Goal: Information Seeking & Learning: Learn about a topic

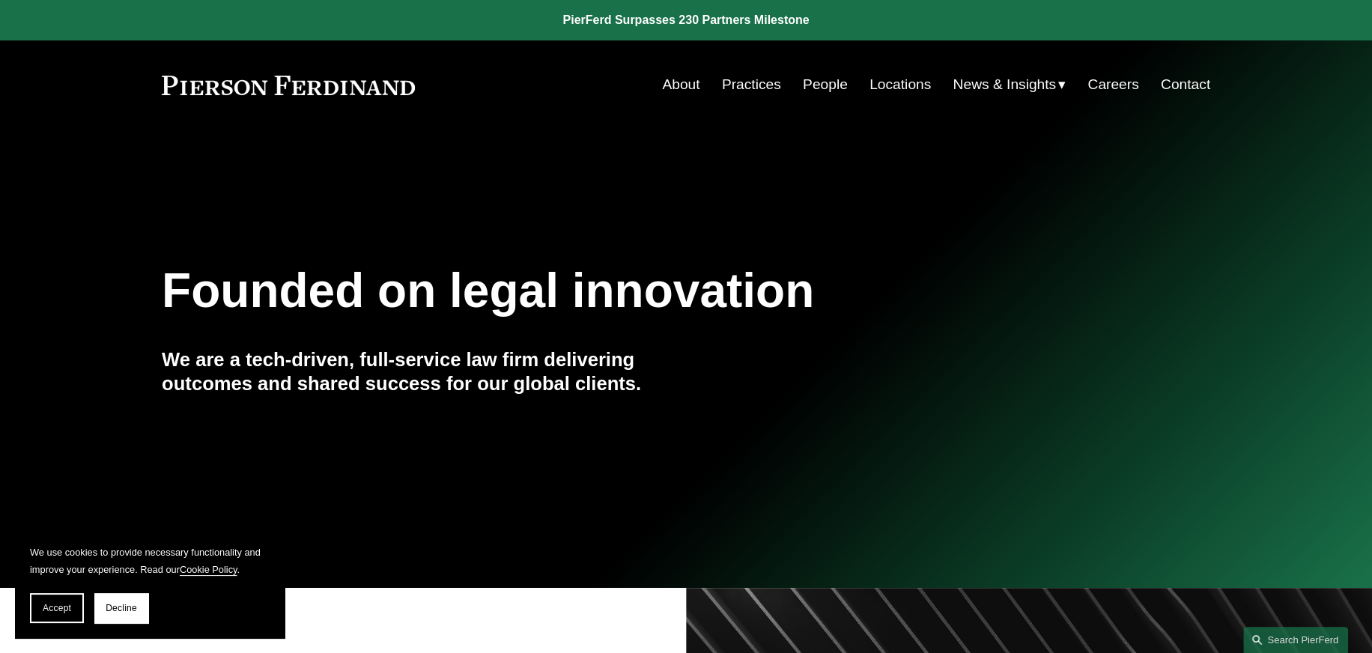
click at [0, 0] on span "News" at bounding box center [0, 0] width 0 height 0
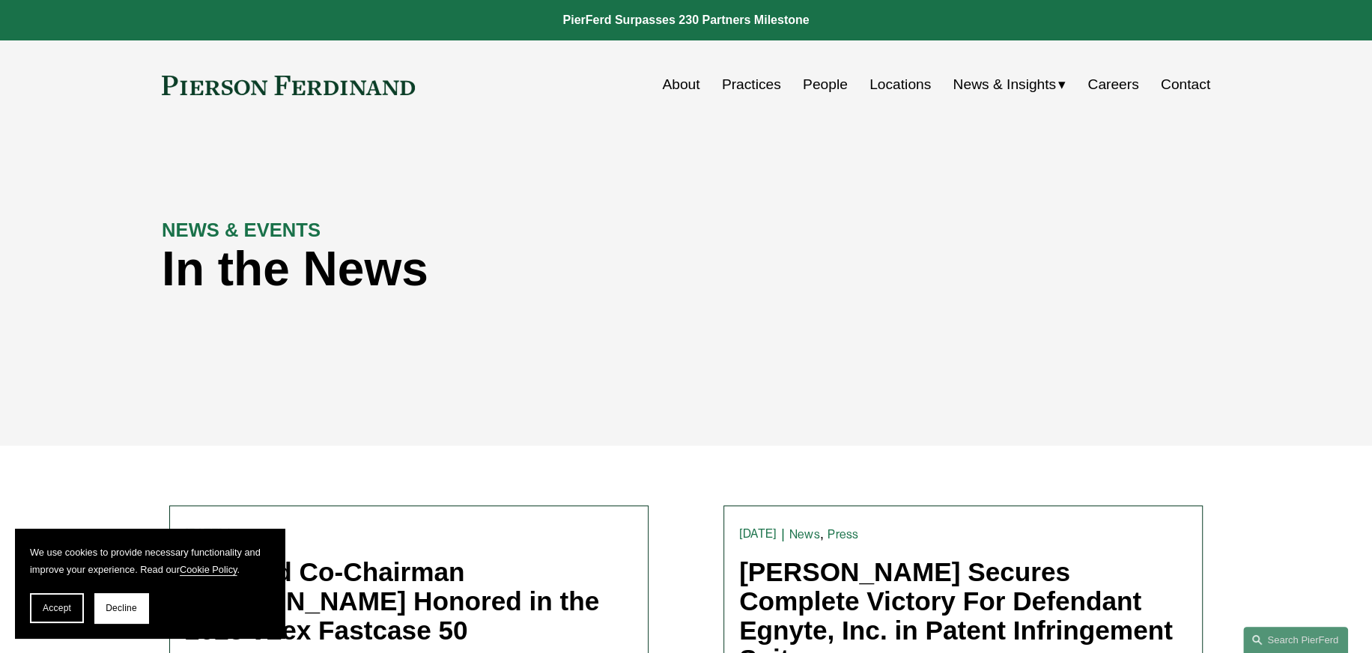
click at [107, 608] on span "Decline" at bounding box center [121, 608] width 31 height 10
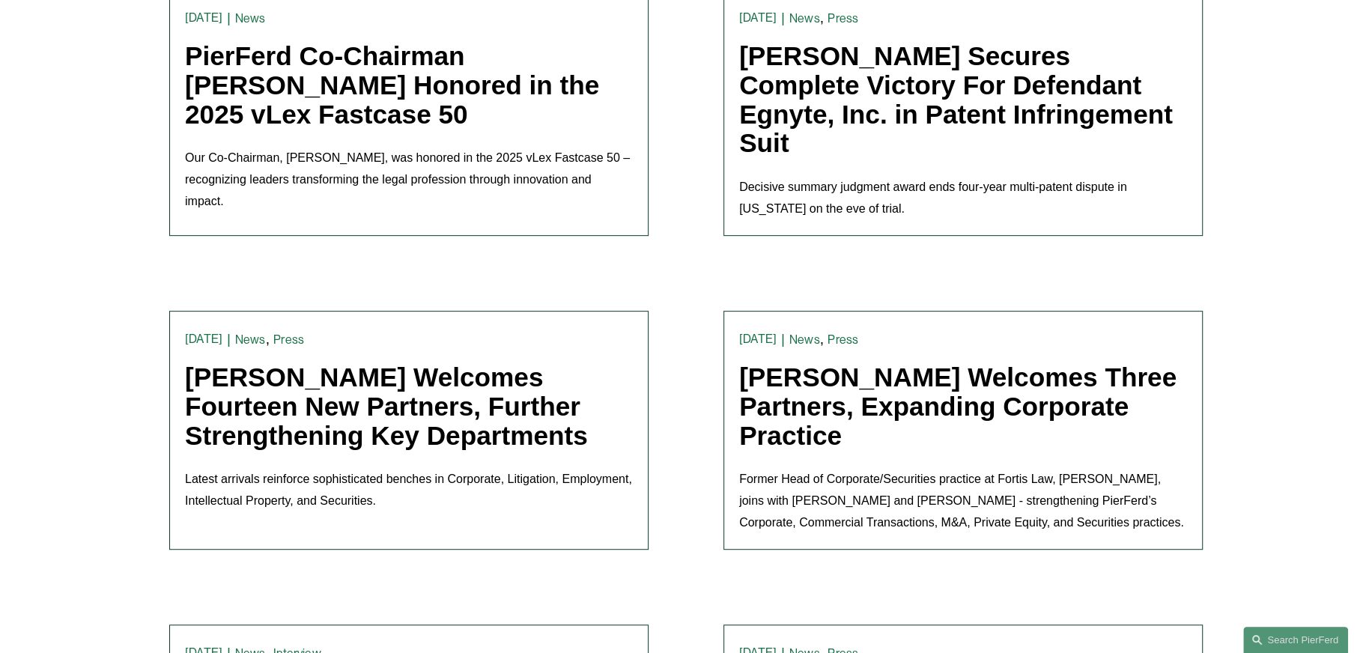
scroll to position [524, 0]
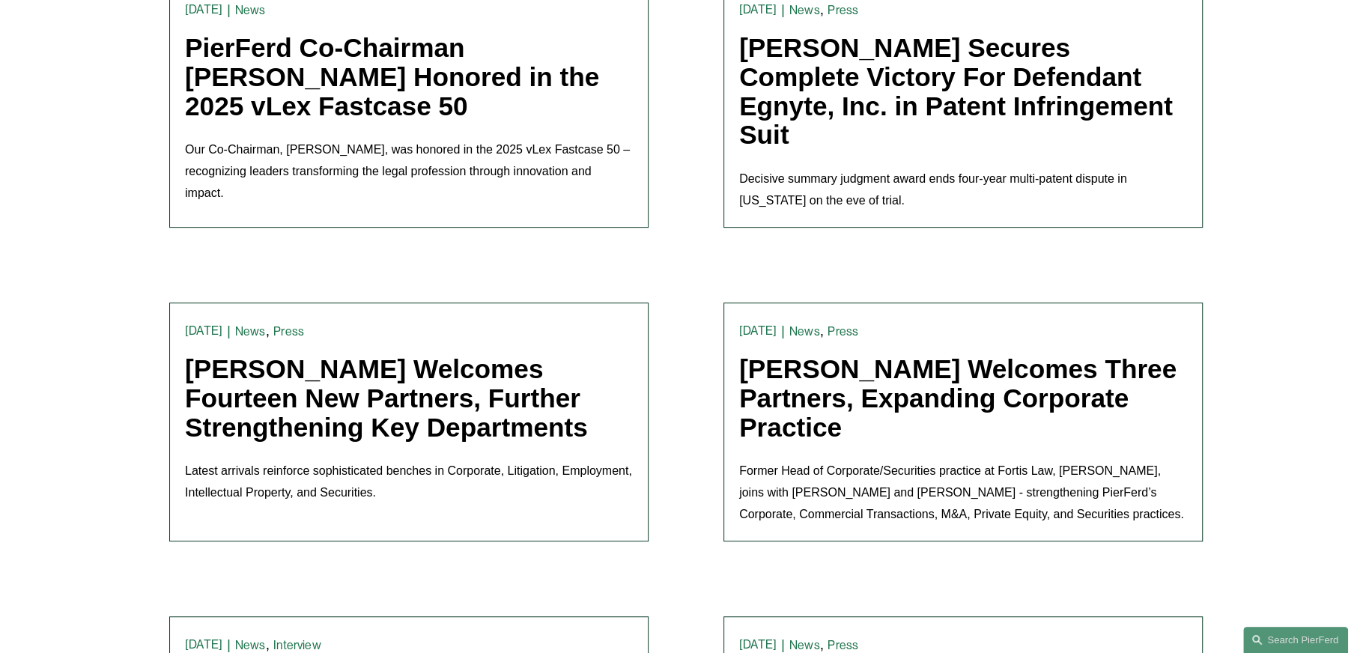
click at [499, 361] on link "Pierson Ferdinand Welcomes Fourteen New Partners, Further Strengthening Key Dep…" at bounding box center [386, 397] width 403 height 87
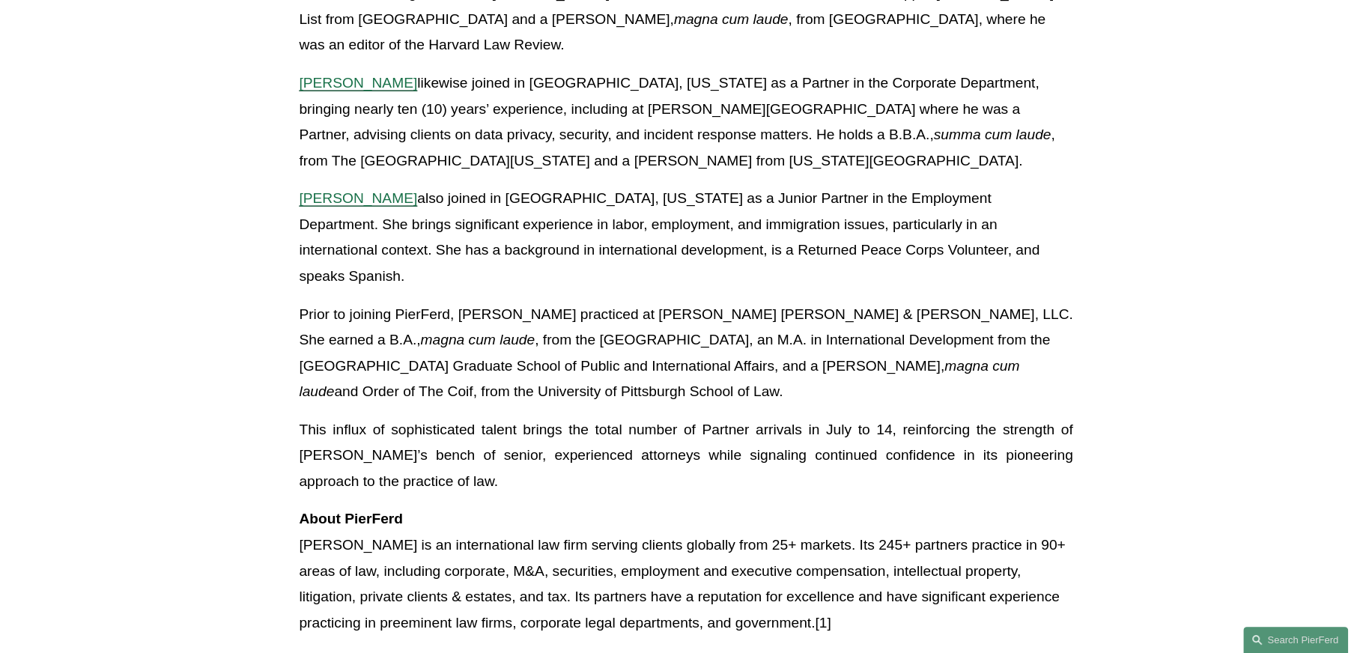
scroll to position [3146, 0]
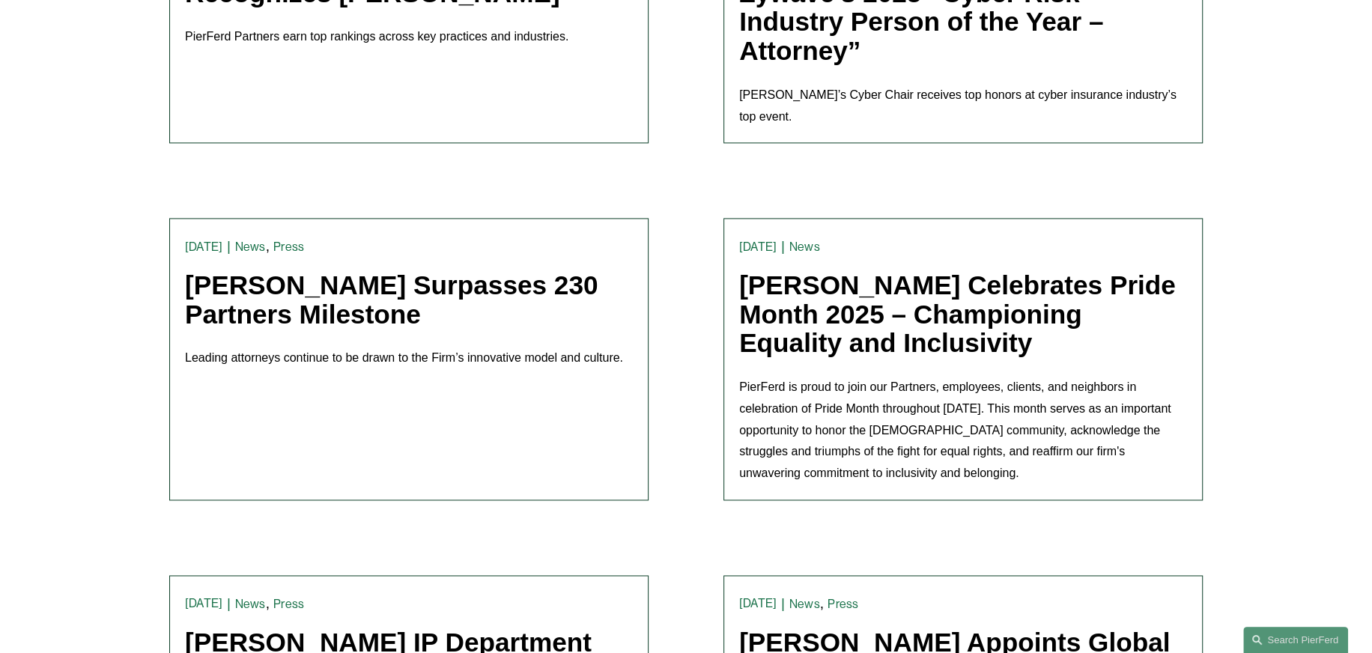
scroll to position [1873, 0]
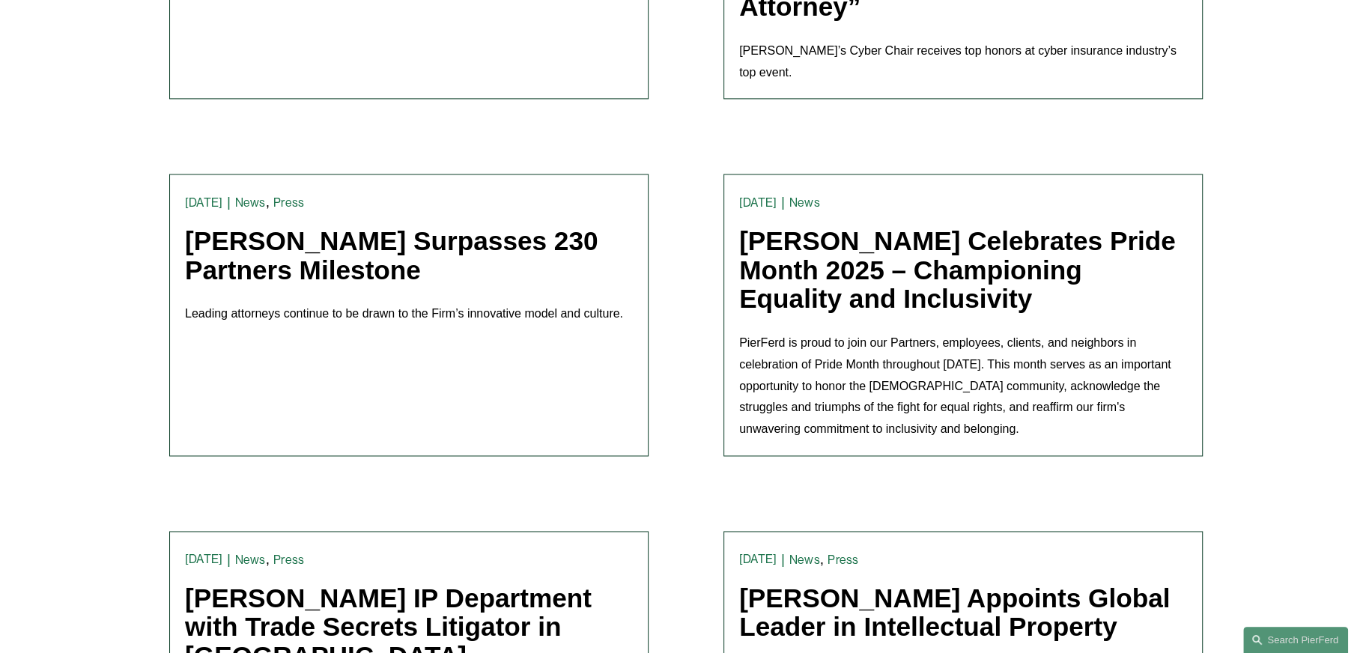
click at [372, 226] on link "Pierson Ferdinand Surpasses 230 Partners Milestone" at bounding box center [391, 255] width 413 height 58
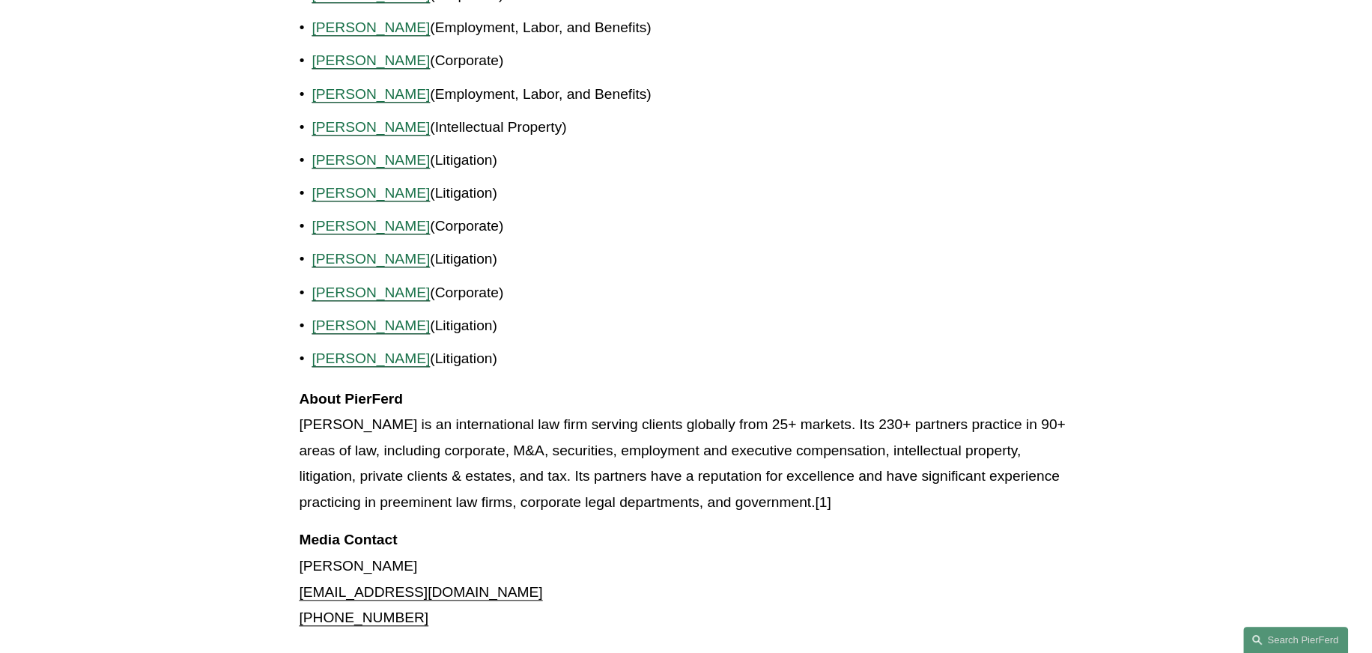
scroll to position [1273, 0]
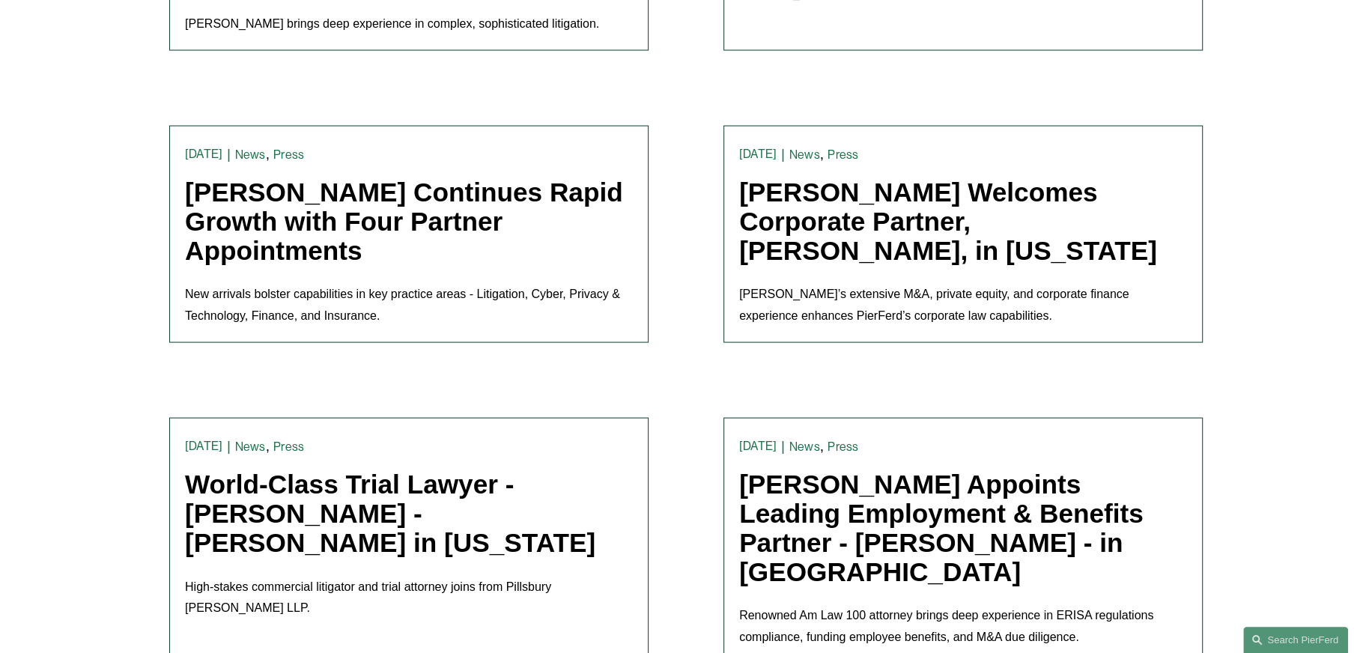
scroll to position [2547, 0]
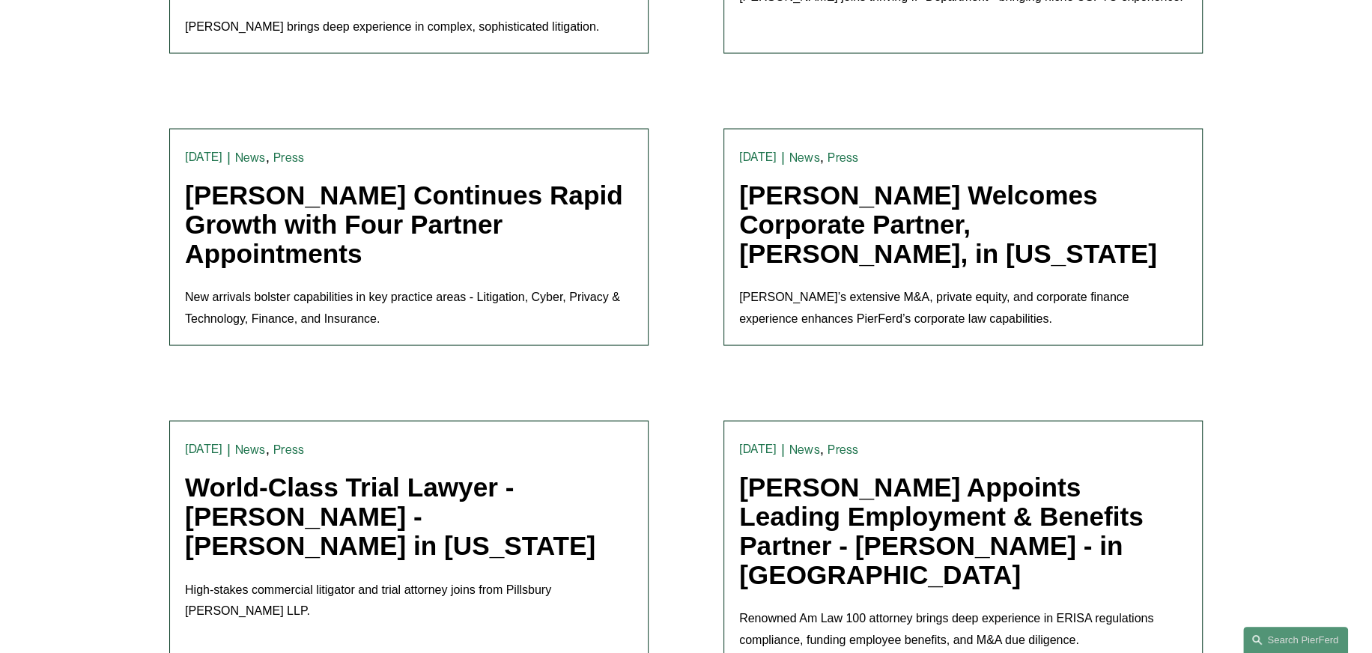
click at [393, 180] on link "[PERSON_NAME] Continues Rapid Growth with Four Partner Appointments" at bounding box center [404, 223] width 438 height 87
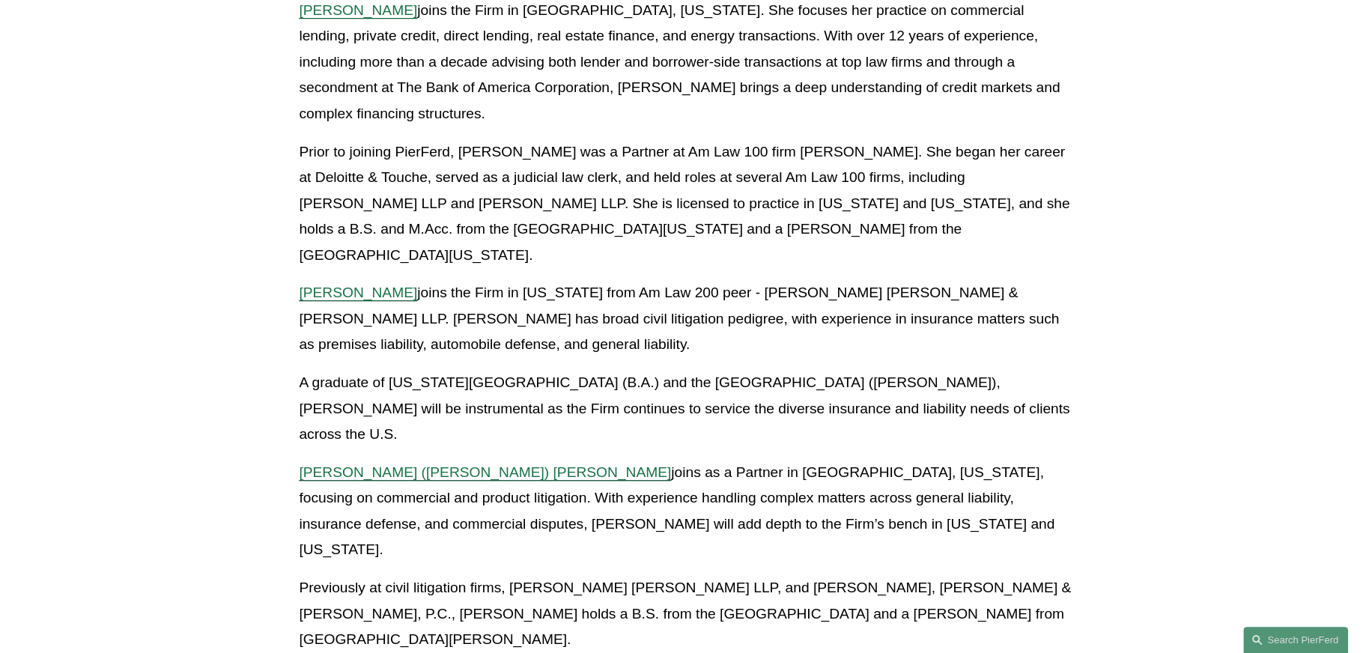
scroll to position [599, 0]
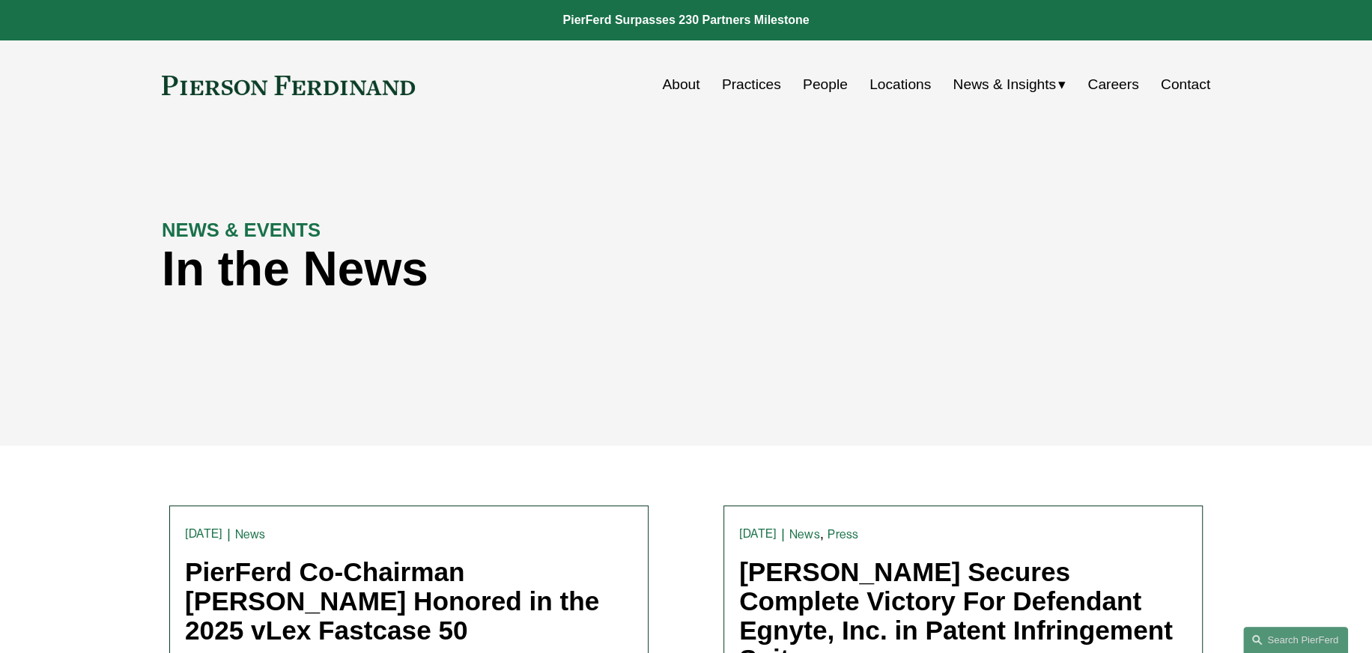
click at [674, 88] on link "About" at bounding box center [680, 84] width 37 height 28
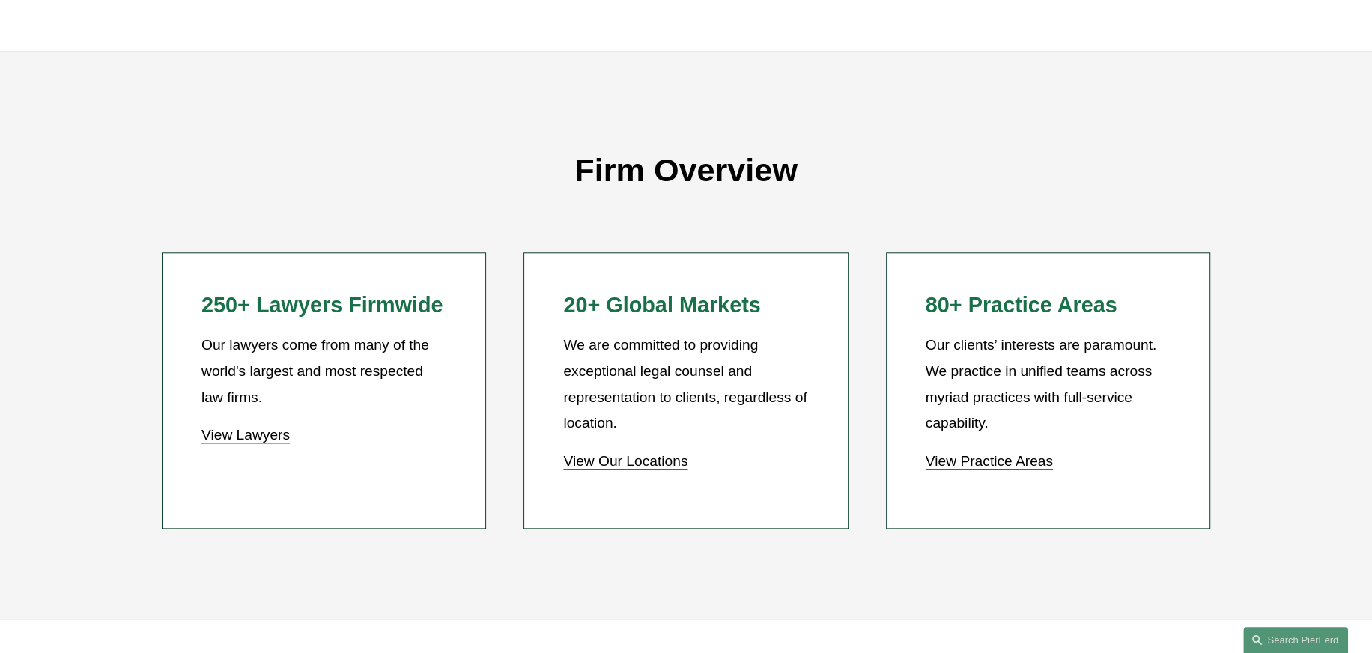
scroll to position [1348, 0]
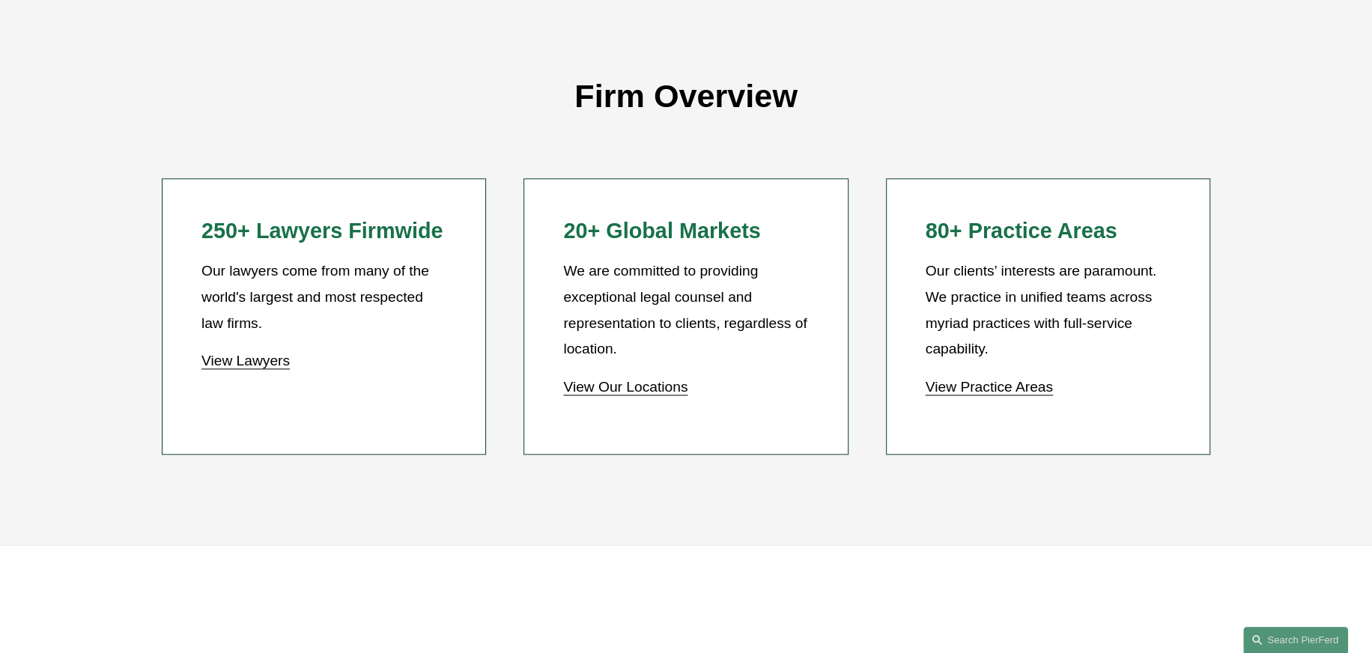
click at [995, 393] on link "View Practice Areas" at bounding box center [989, 387] width 127 height 16
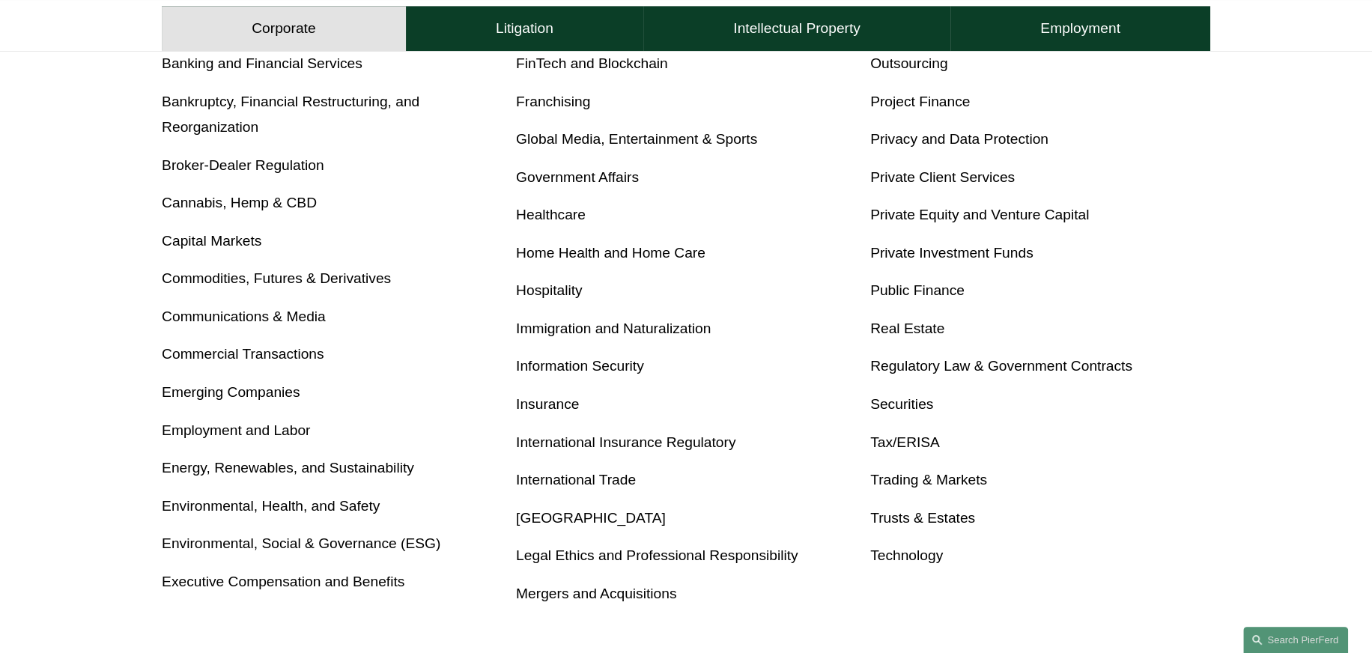
scroll to position [674, 0]
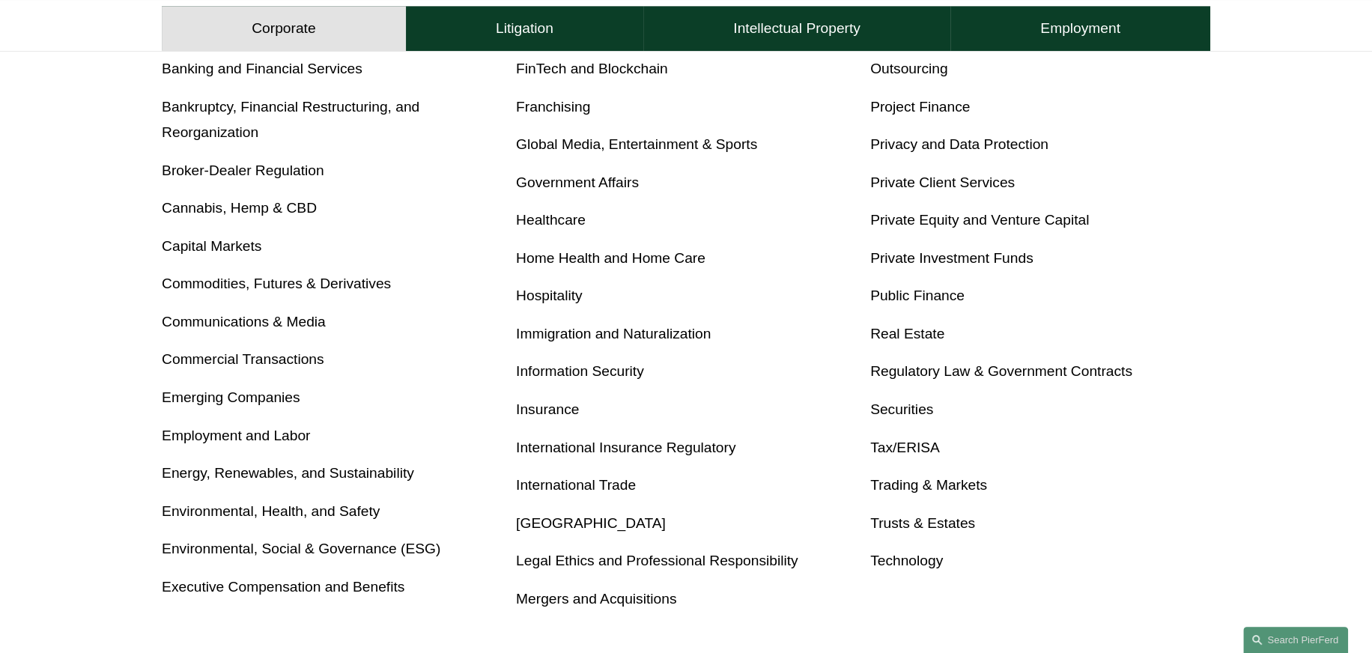
click at [524, 410] on link "Insurance" at bounding box center [547, 409] width 63 height 16
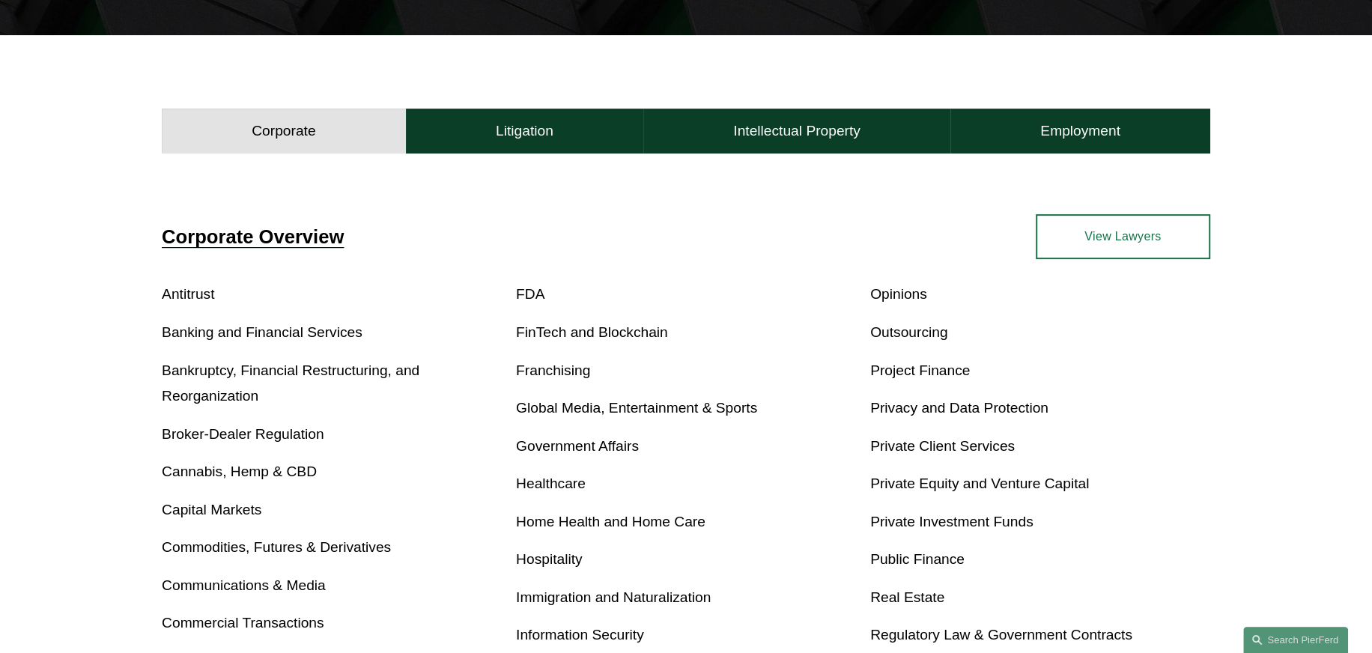
scroll to position [401, 0]
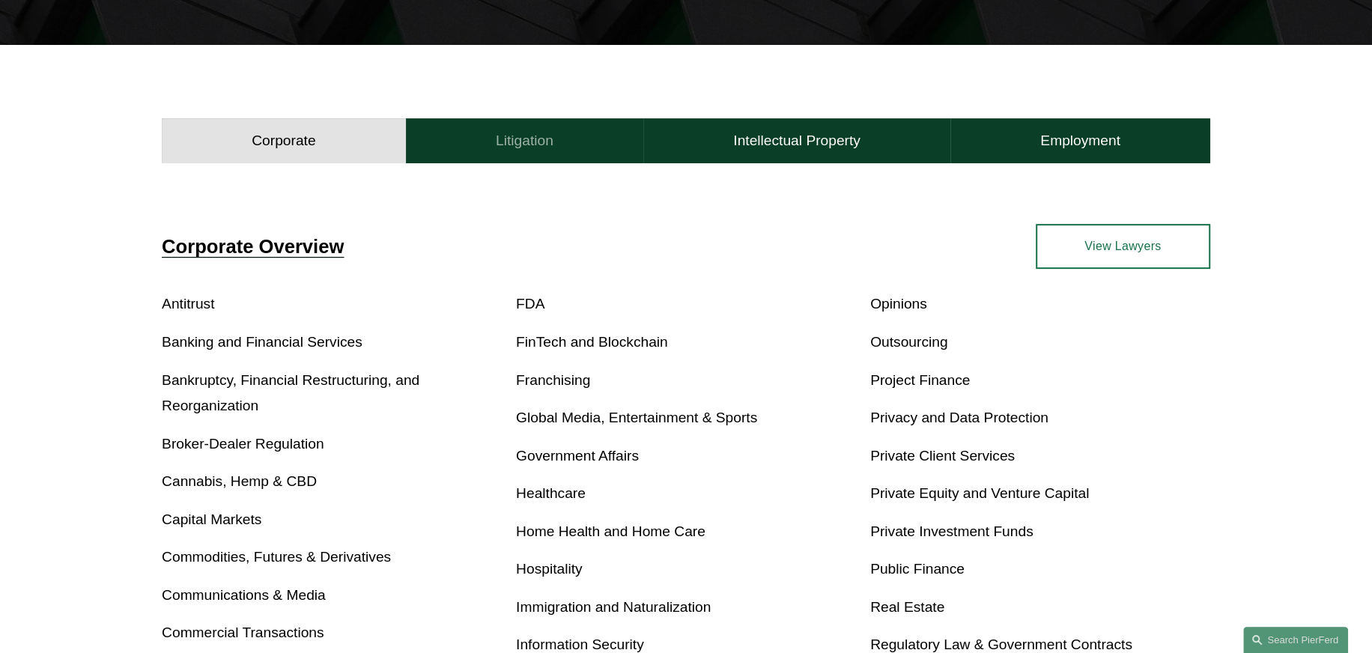
click at [512, 142] on h4 "Litigation" at bounding box center [525, 141] width 58 height 18
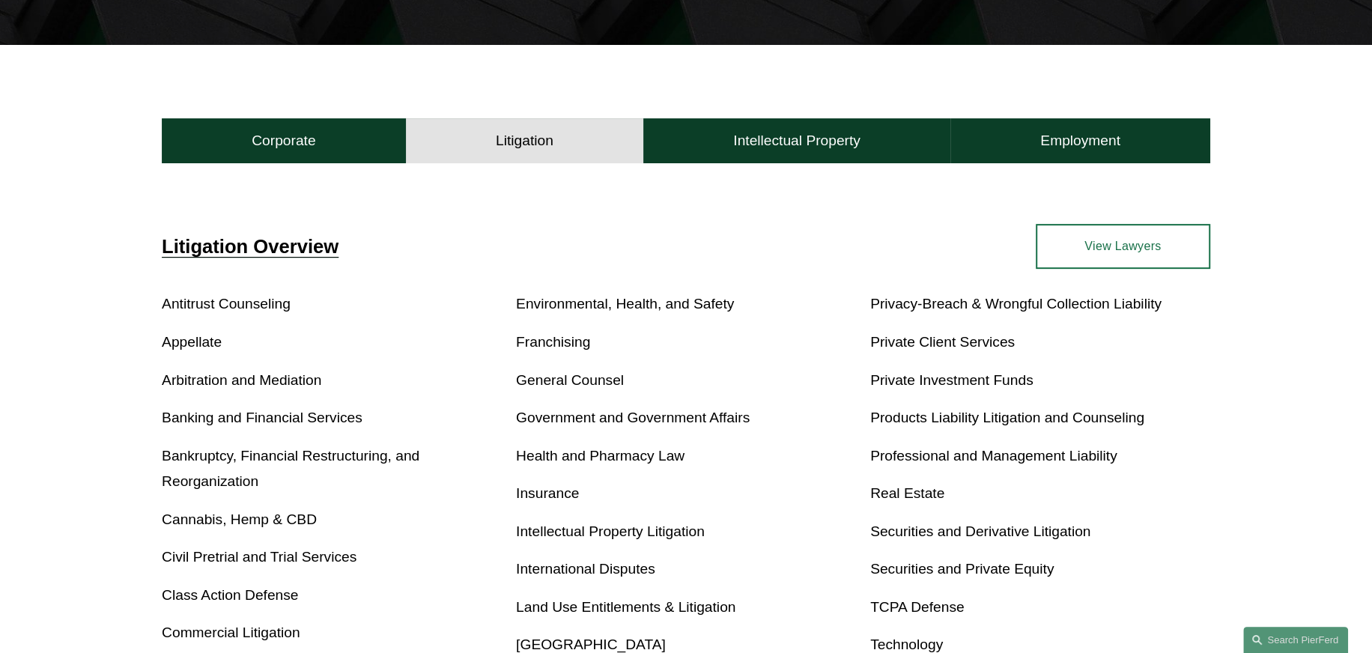
click at [534, 497] on link "Insurance" at bounding box center [547, 493] width 63 height 16
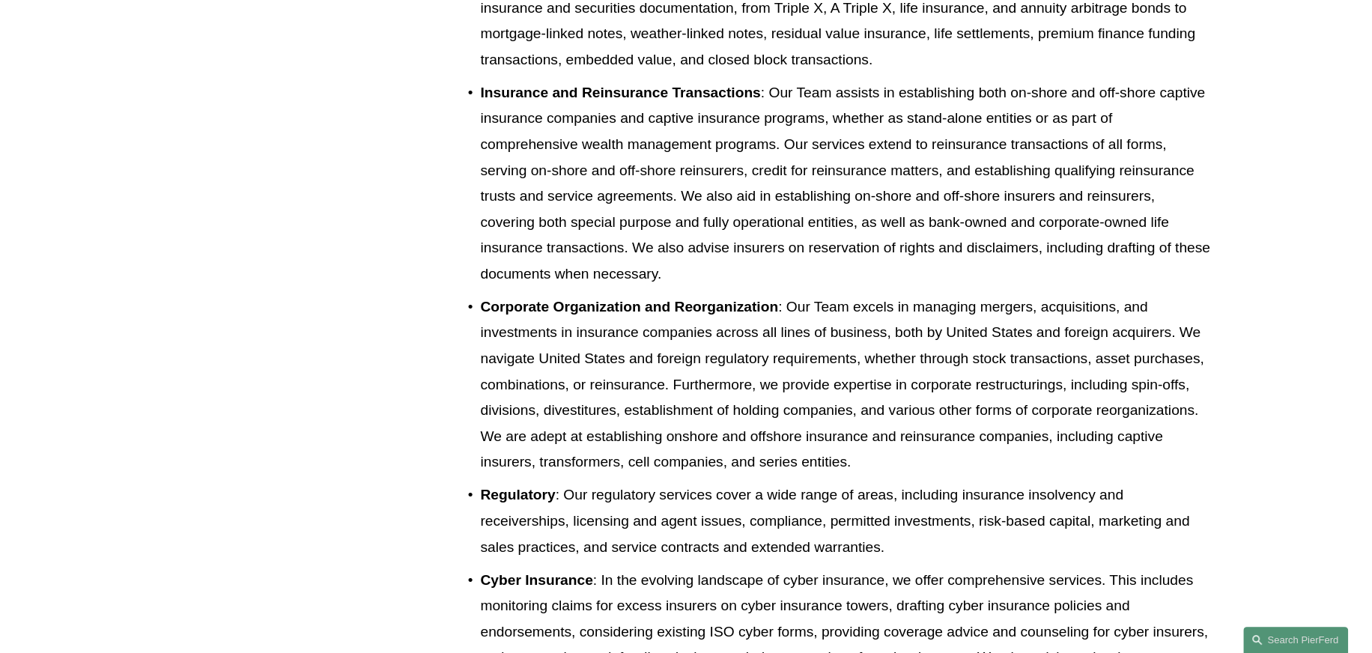
scroll to position [1423, 0]
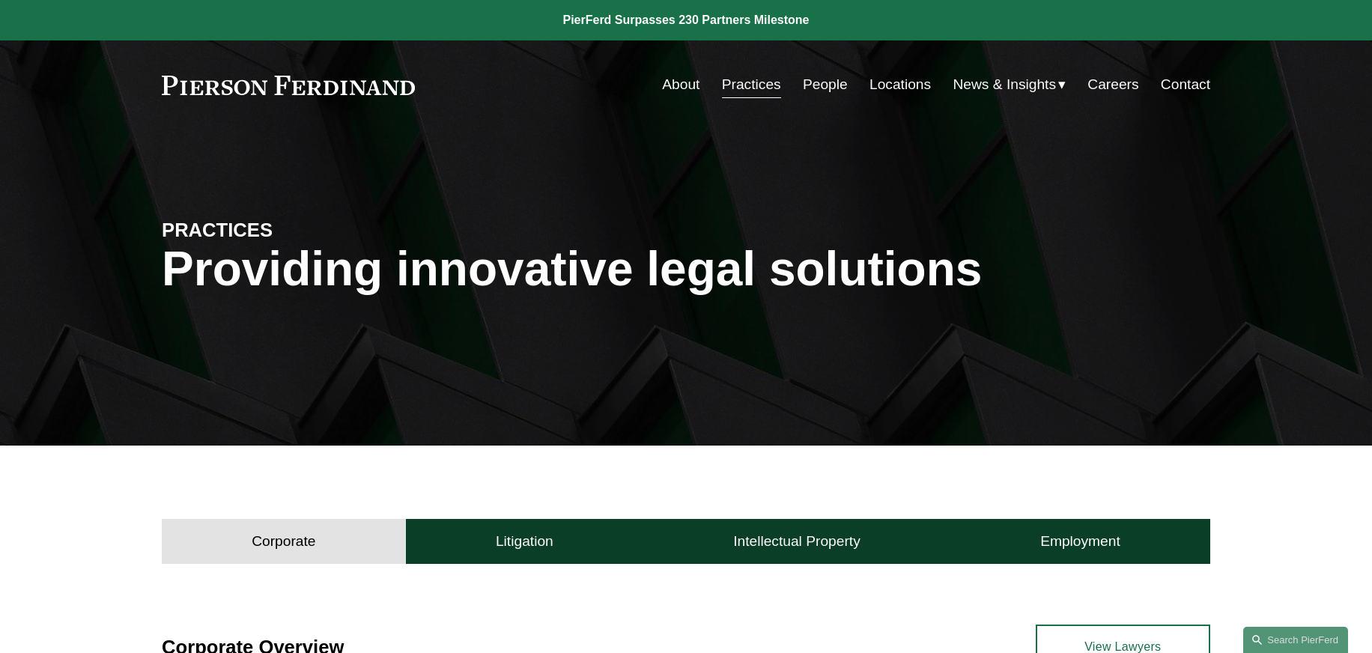
scroll to position [401, 0]
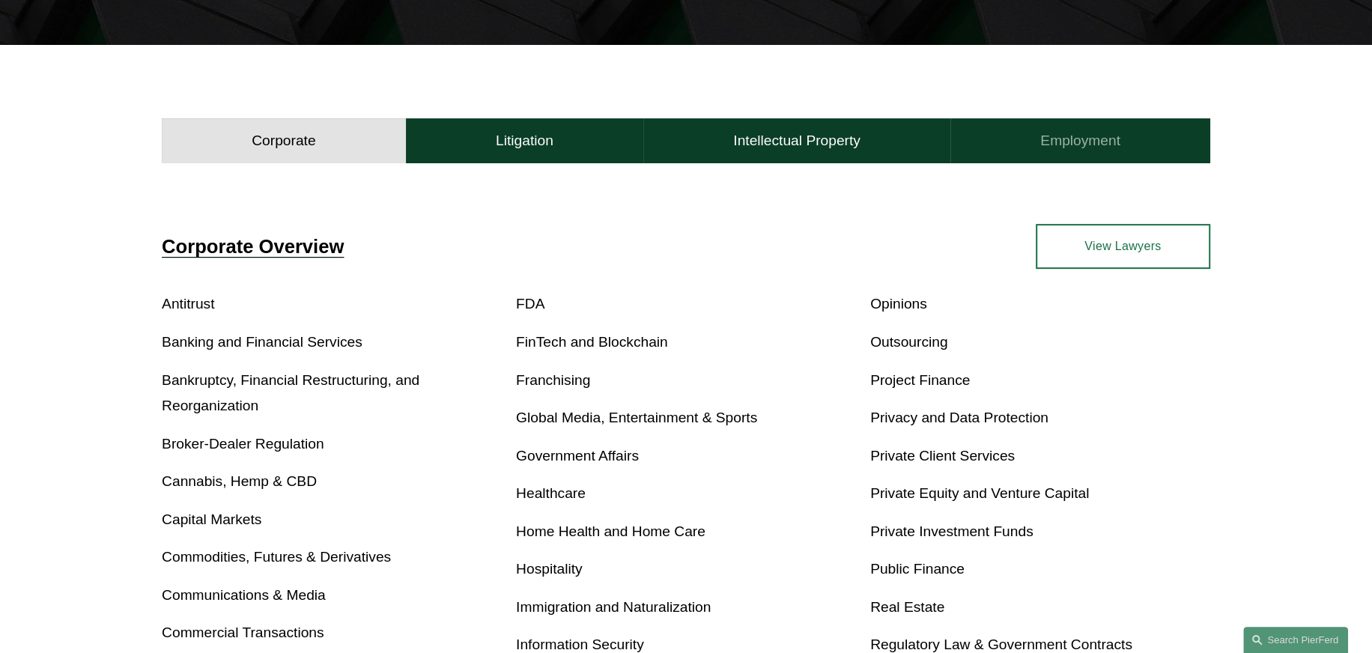
click at [1069, 141] on h4 "Employment" at bounding box center [1080, 141] width 80 height 18
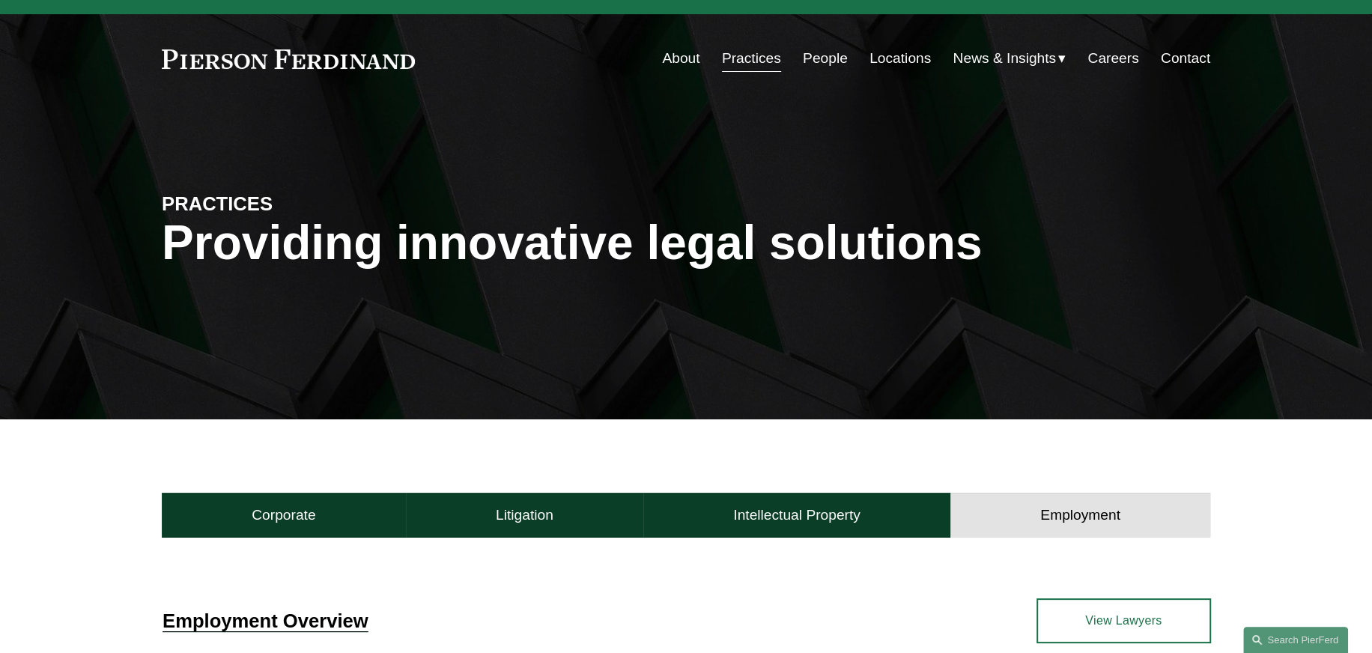
scroll to position [0, 0]
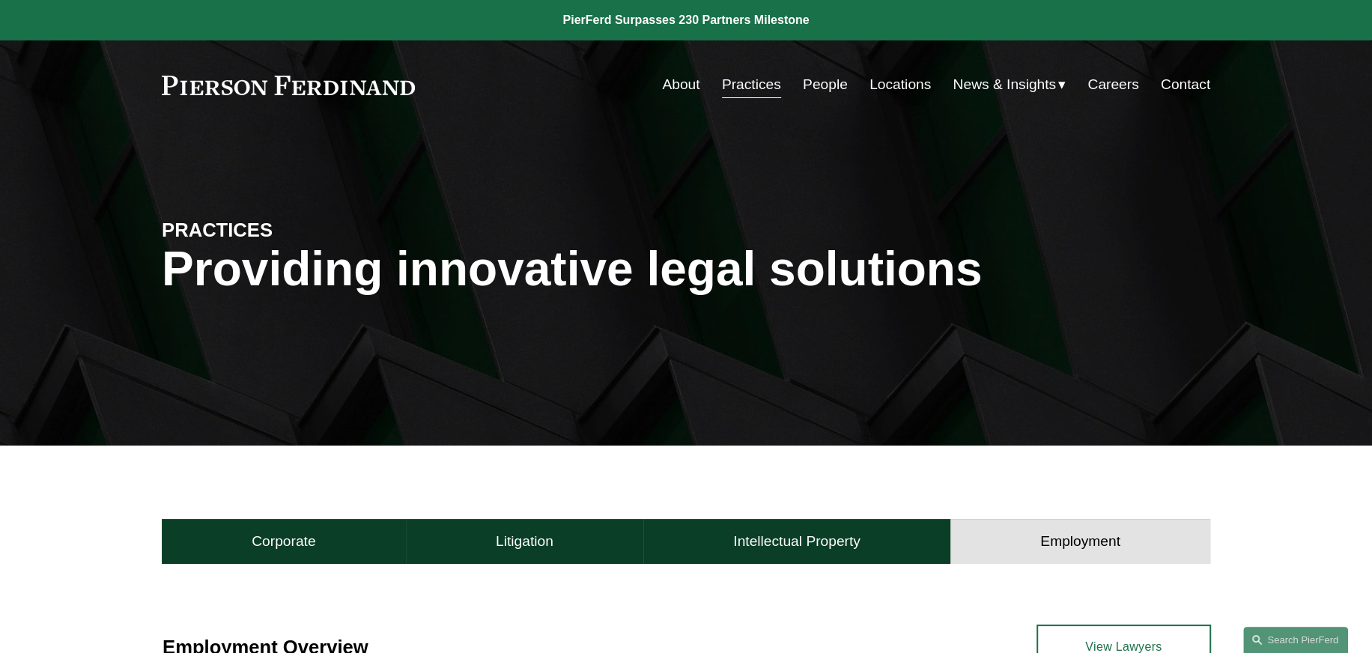
click at [0, 0] on span "Insights" at bounding box center [0, 0] width 0 height 0
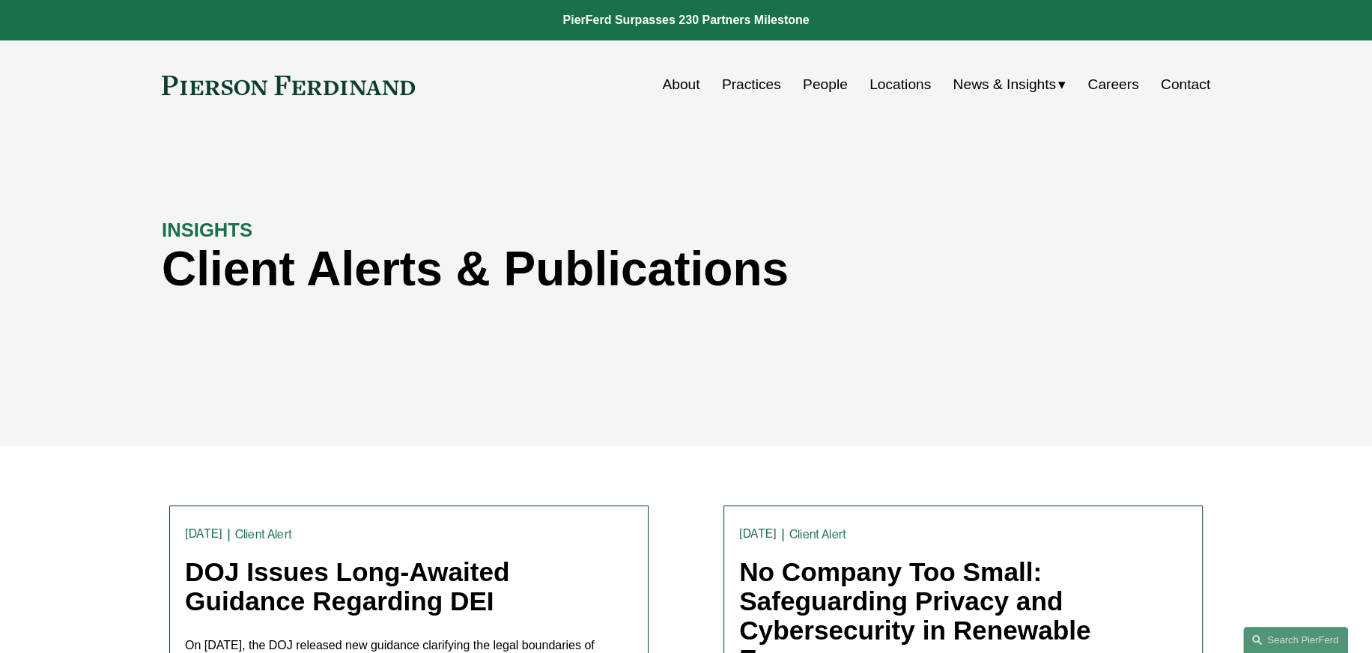
click at [0, 0] on span "Blogs" at bounding box center [0, 0] width 0 height 0
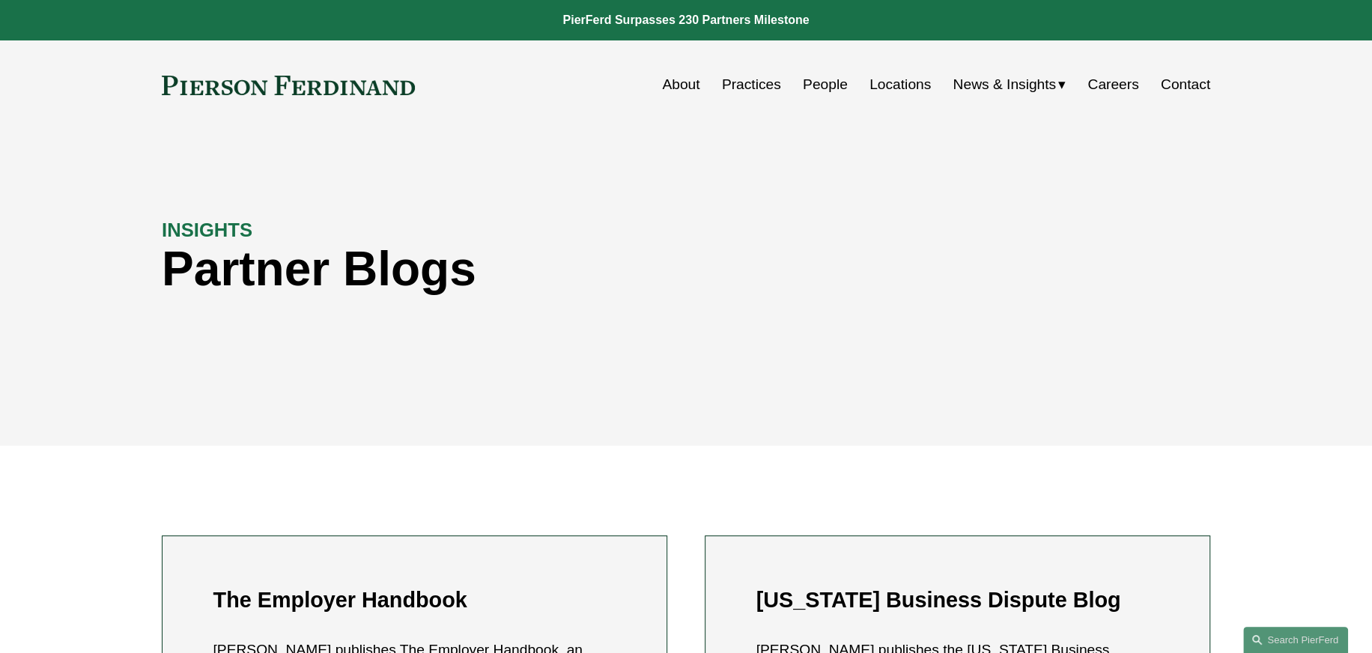
click at [1130, 80] on link "Careers" at bounding box center [1113, 84] width 51 height 28
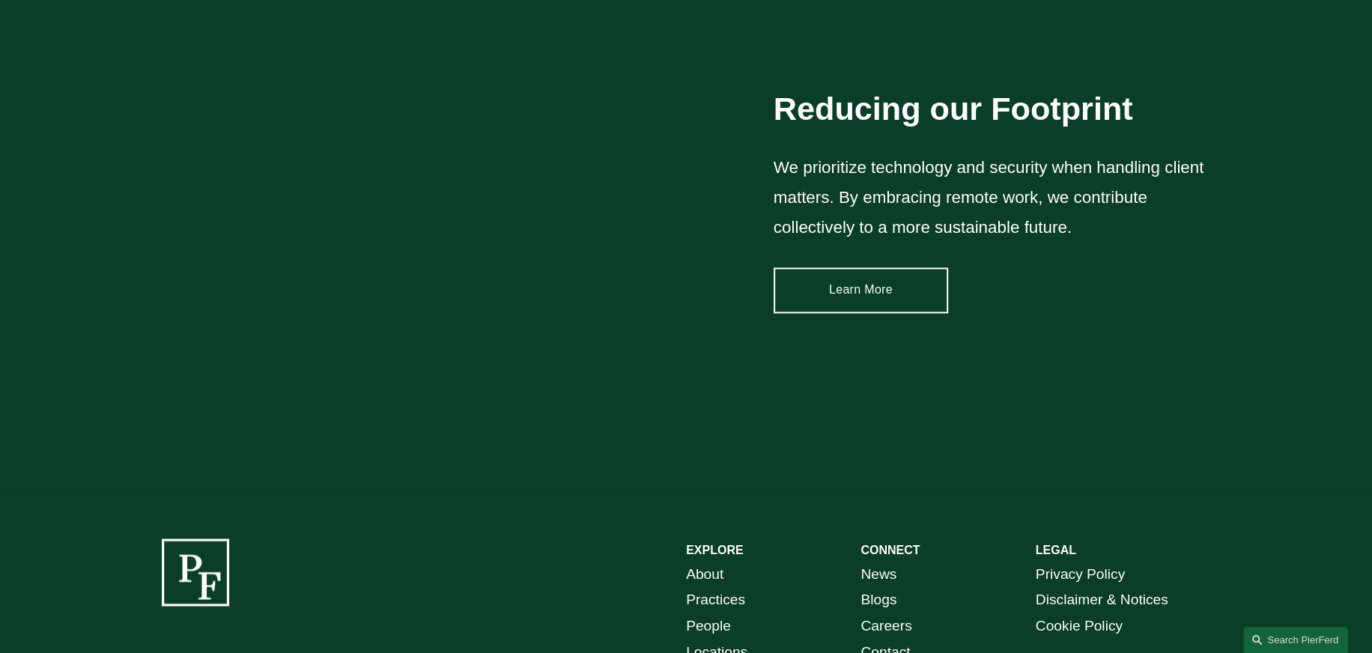
scroll to position [2279, 0]
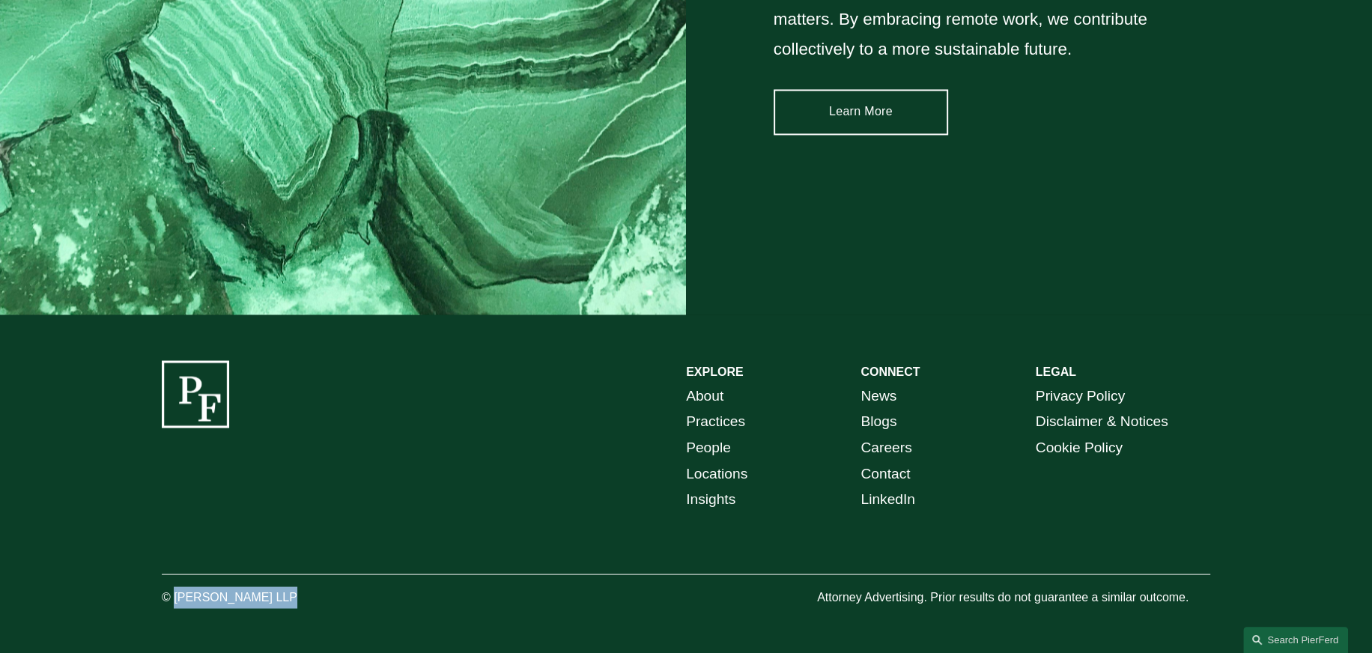
drag, startPoint x: 173, startPoint y: 595, endPoint x: 269, endPoint y: 598, distance: 95.9
click at [269, 598] on p "© [PERSON_NAME] LLP" at bounding box center [271, 597] width 219 height 22
